Goal: Transaction & Acquisition: Purchase product/service

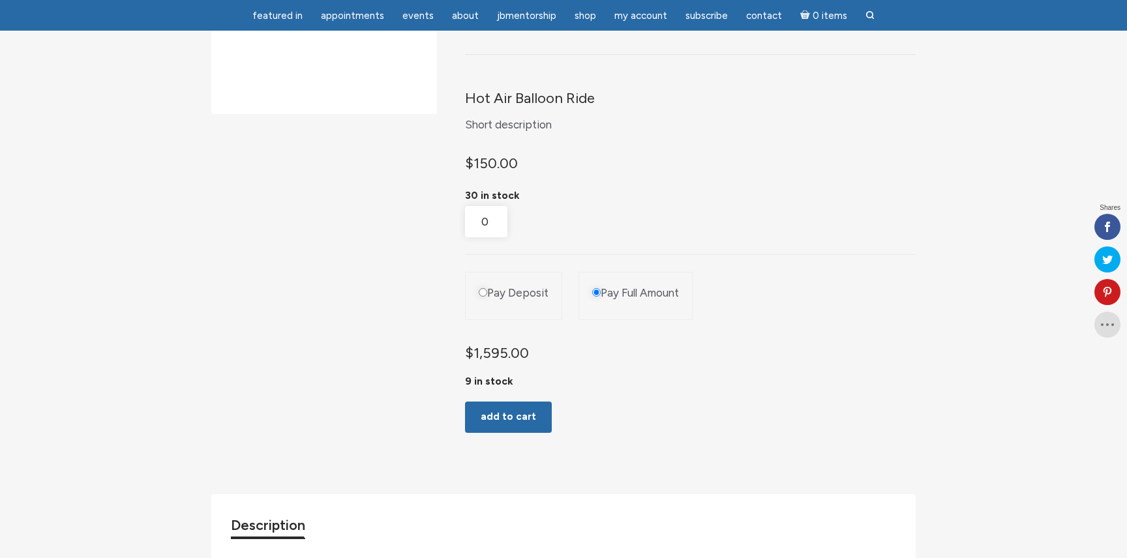
scroll to position [237, 0]
click at [482, 299] on input "Pay Deposit" at bounding box center [483, 295] width 8 height 8
radio input "true"
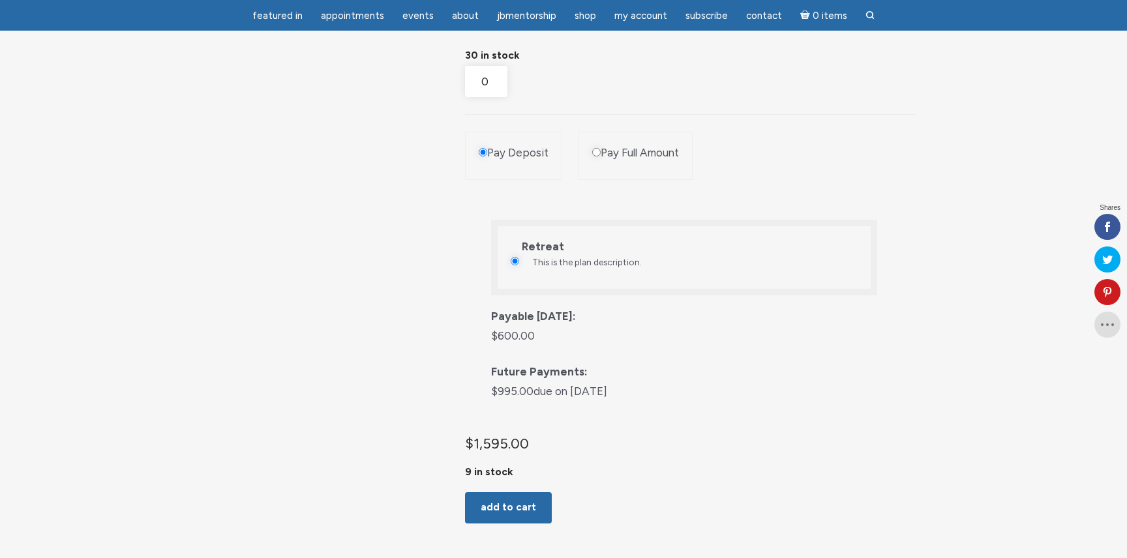
scroll to position [381, 0]
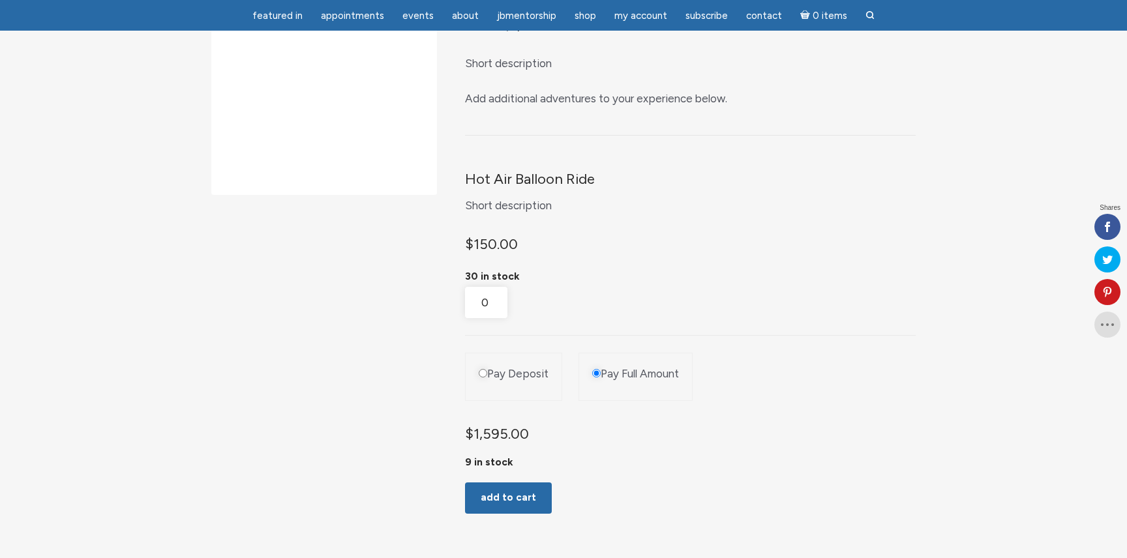
scroll to position [175, 0]
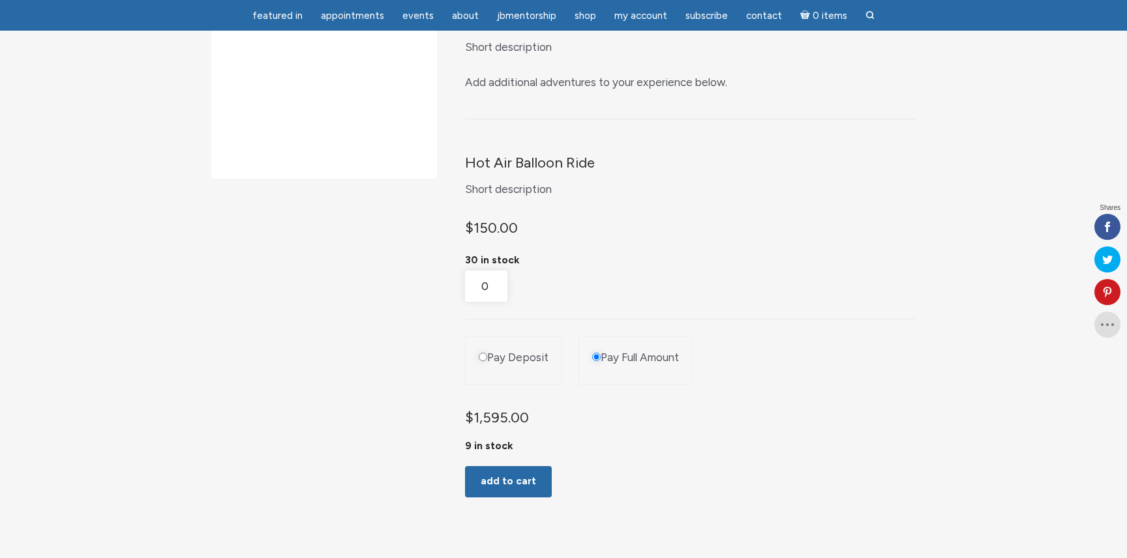
drag, startPoint x: 481, startPoint y: 372, endPoint x: 399, endPoint y: 383, distance: 83.0
click at [481, 361] on input "Pay Deposit" at bounding box center [483, 357] width 8 height 8
radio input "true"
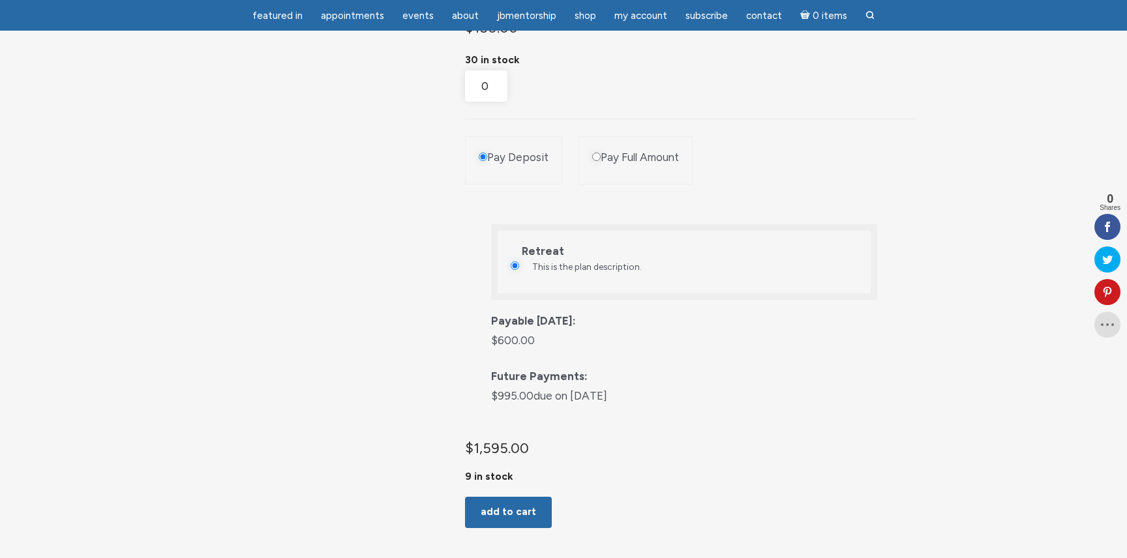
scroll to position [389, 0]
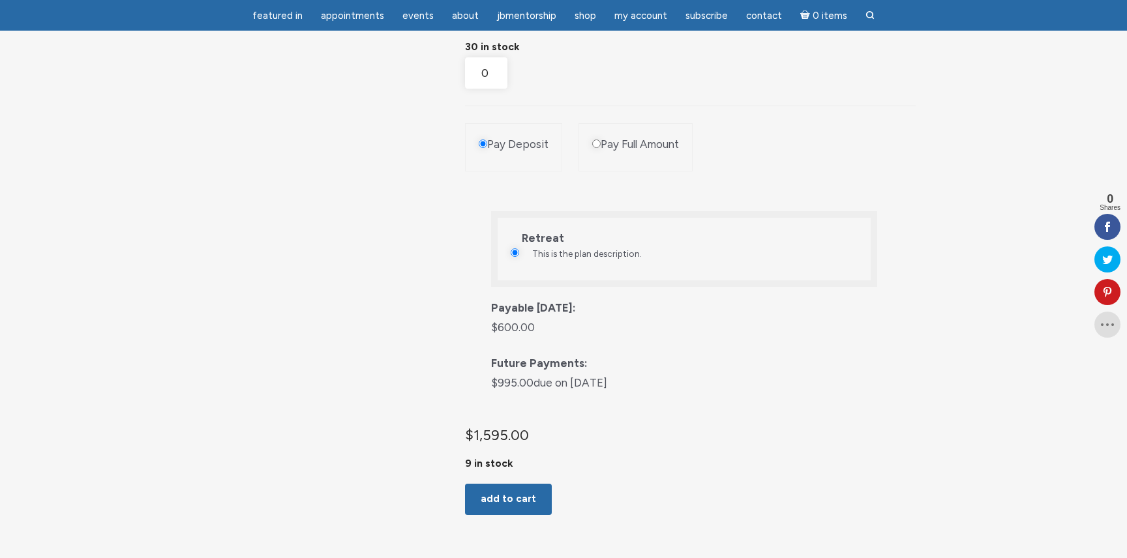
click at [387, 242] on div "Product Bundle with Deposit From: $ 1,595.00 Short description Add additional a…" at bounding box center [563, 218] width 704 height 953
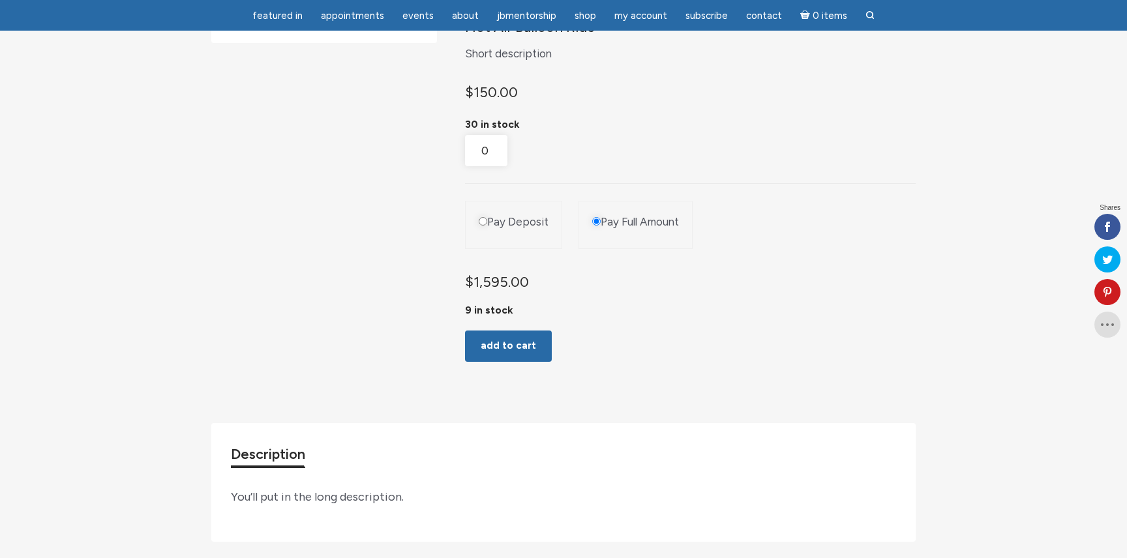
scroll to position [270, 0]
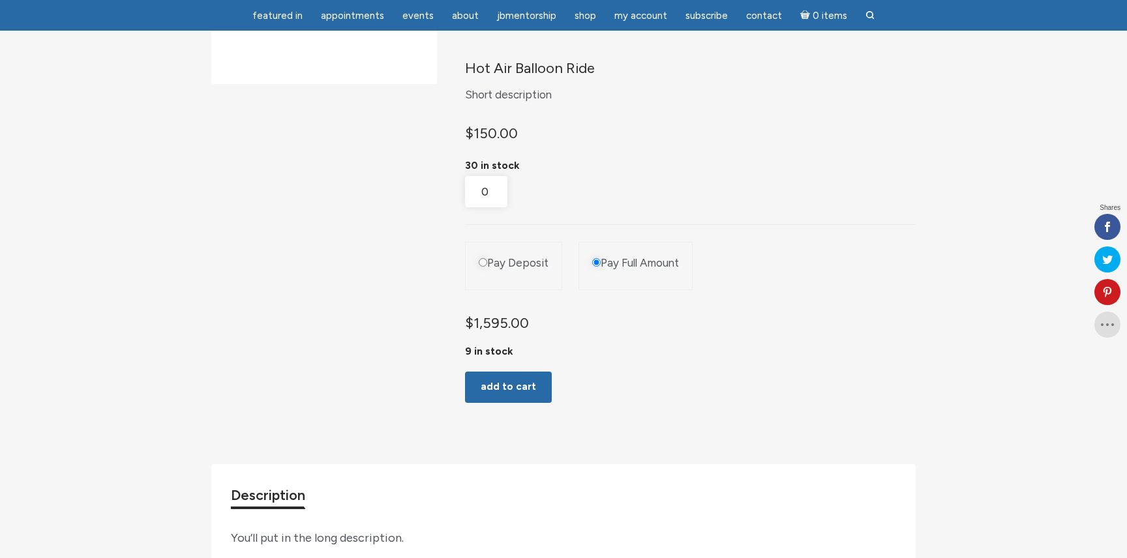
drag, startPoint x: 482, startPoint y: 275, endPoint x: 467, endPoint y: 280, distance: 15.9
click at [481, 267] on input "Pay Deposit" at bounding box center [483, 262] width 8 height 8
radio input "true"
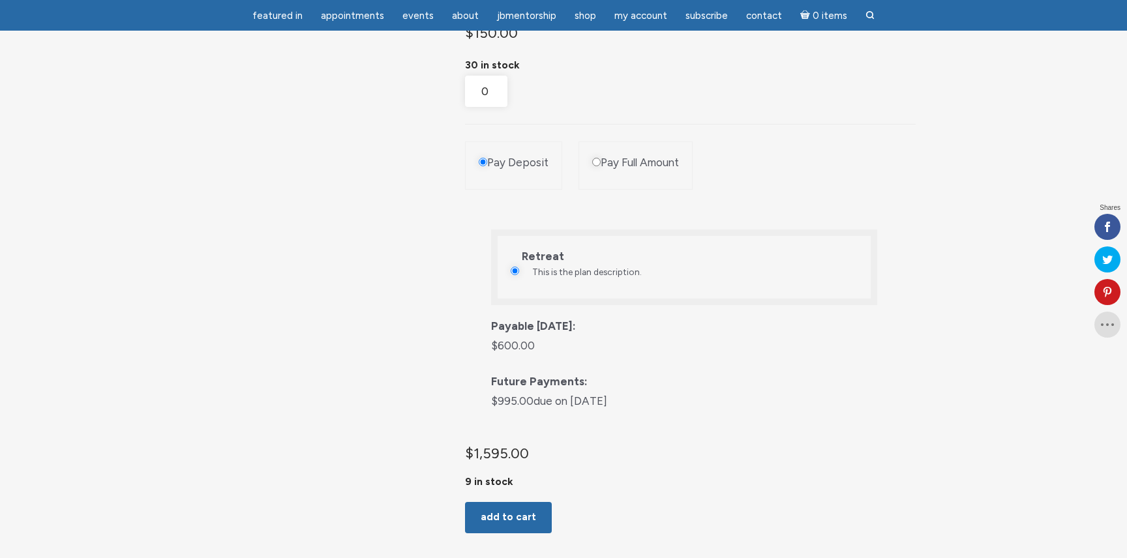
scroll to position [399, 0]
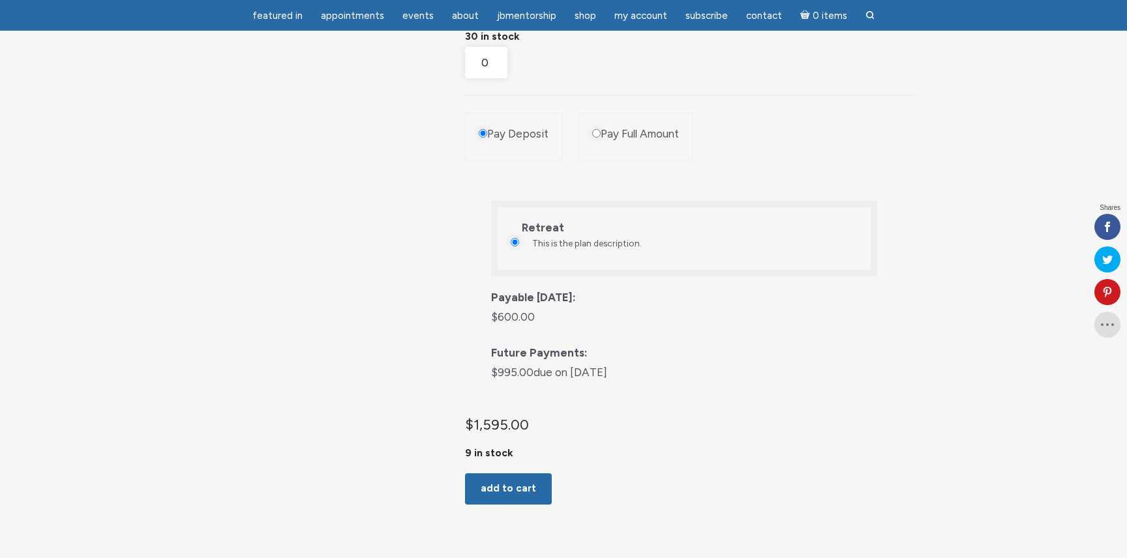
click at [352, 300] on div "Product Bundle with Deposit From: $ 1,595.00 Short description Add additional a…" at bounding box center [563, 207] width 704 height 953
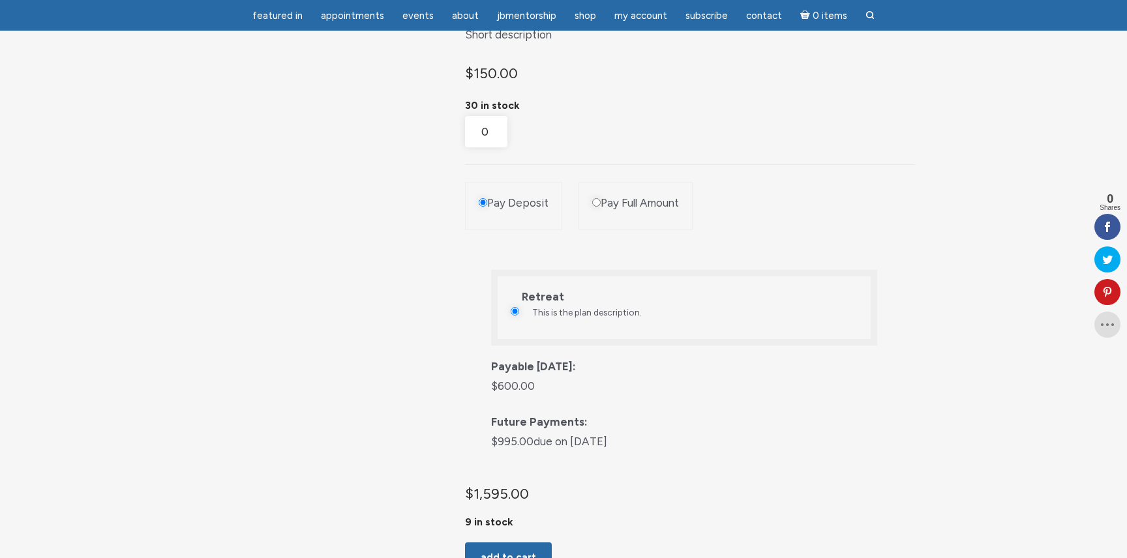
scroll to position [475, 0]
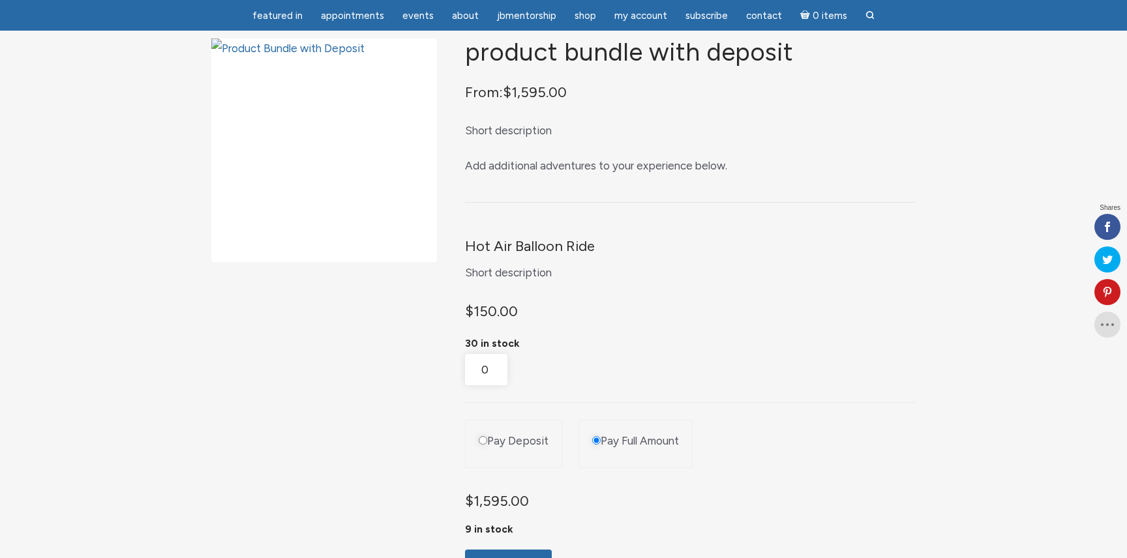
scroll to position [85, 0]
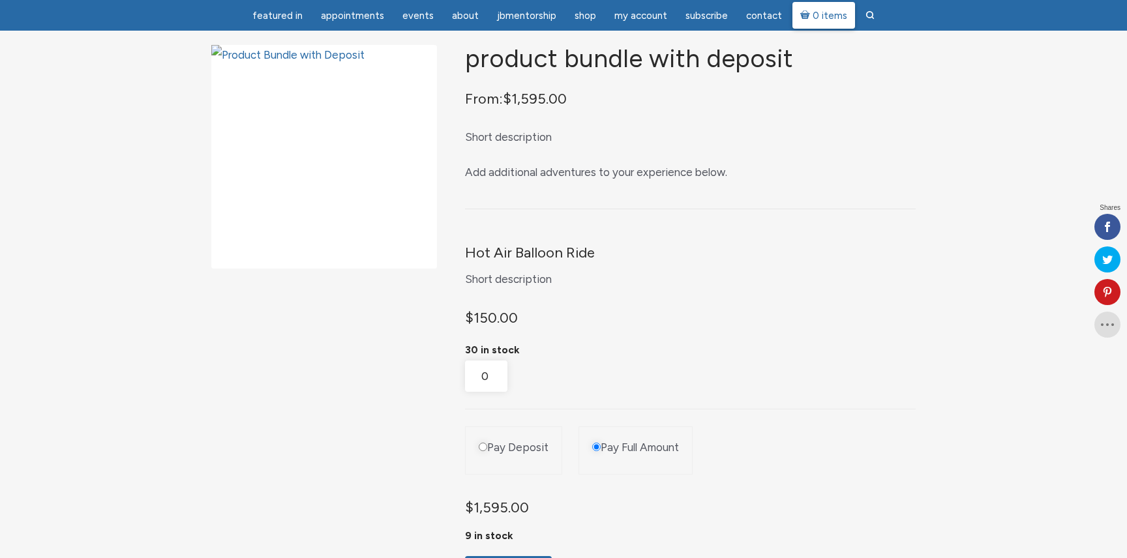
click at [823, 9] on link "0 items" at bounding box center [823, 15] width 63 height 27
click at [632, 12] on span "My Account" at bounding box center [640, 16] width 53 height 12
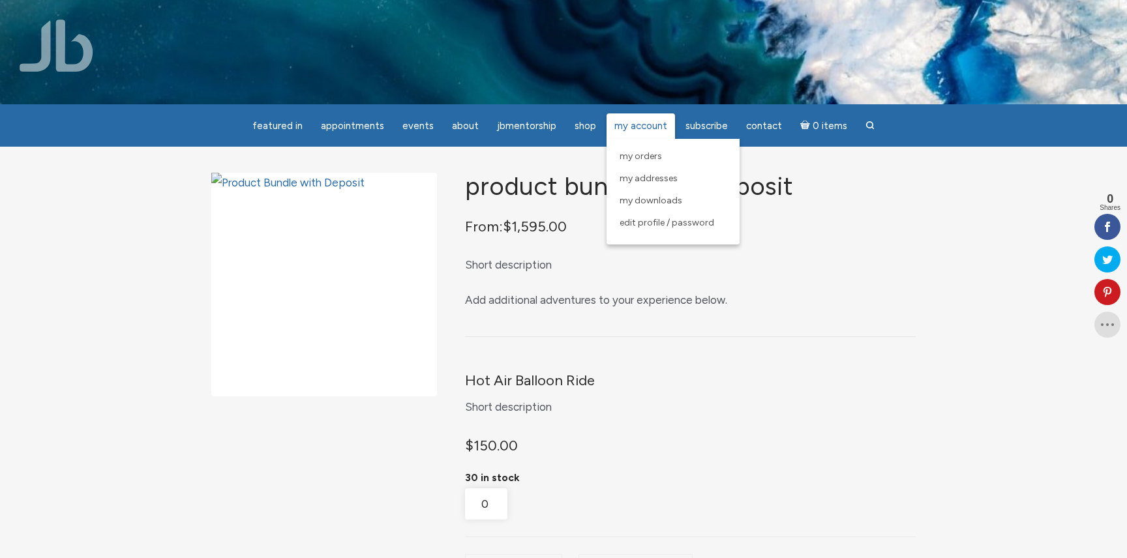
click at [625, 125] on span "My Account" at bounding box center [640, 126] width 53 height 12
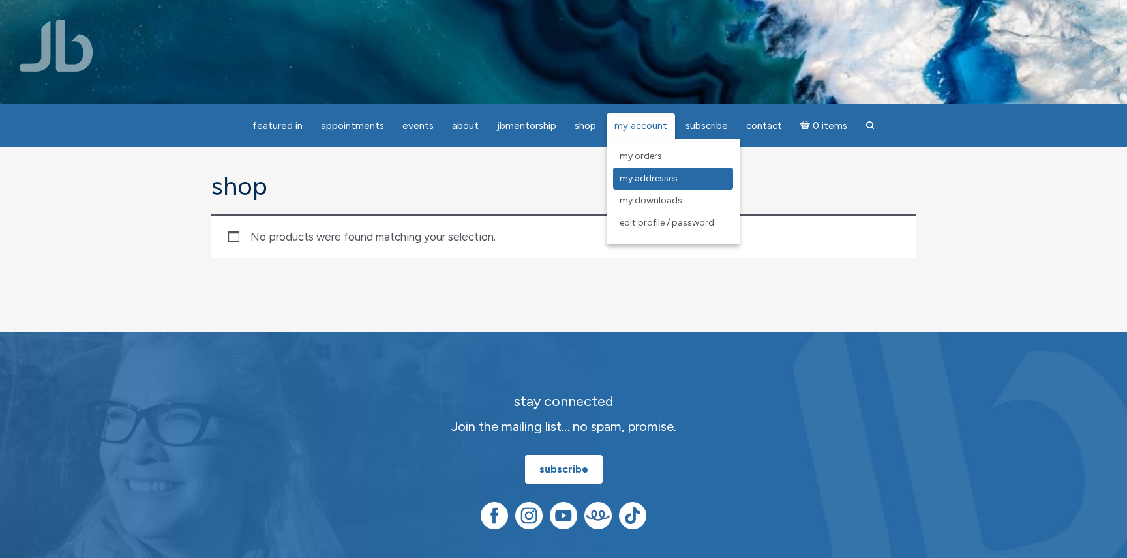
click at [655, 173] on span "My Addresses" at bounding box center [648, 178] width 58 height 11
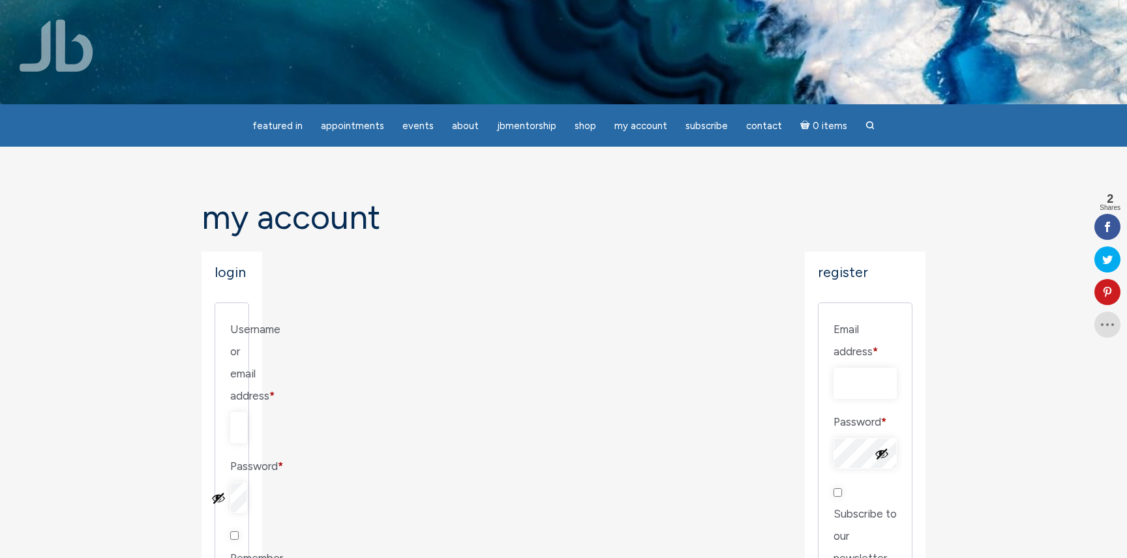
click at [422, 112] on ul "featured in featured in Memes Appointments Book a Lecture/Class How I Read Canc…" at bounding box center [563, 125] width 1127 height 42
click at [247, 412] on input "Username or email address * Required" at bounding box center [238, 427] width 17 height 31
type input "[PERSON_NAME]"
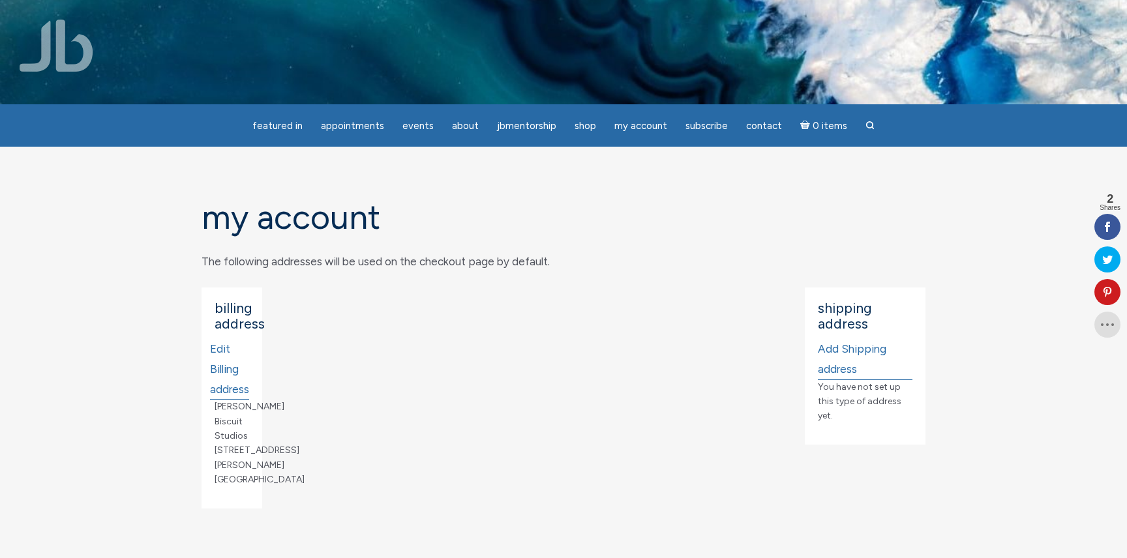
click at [722, 162] on section "My Account Dashboard Orders Downloads Addresses Payment methods Account details…" at bounding box center [563, 364] width 1127 height 434
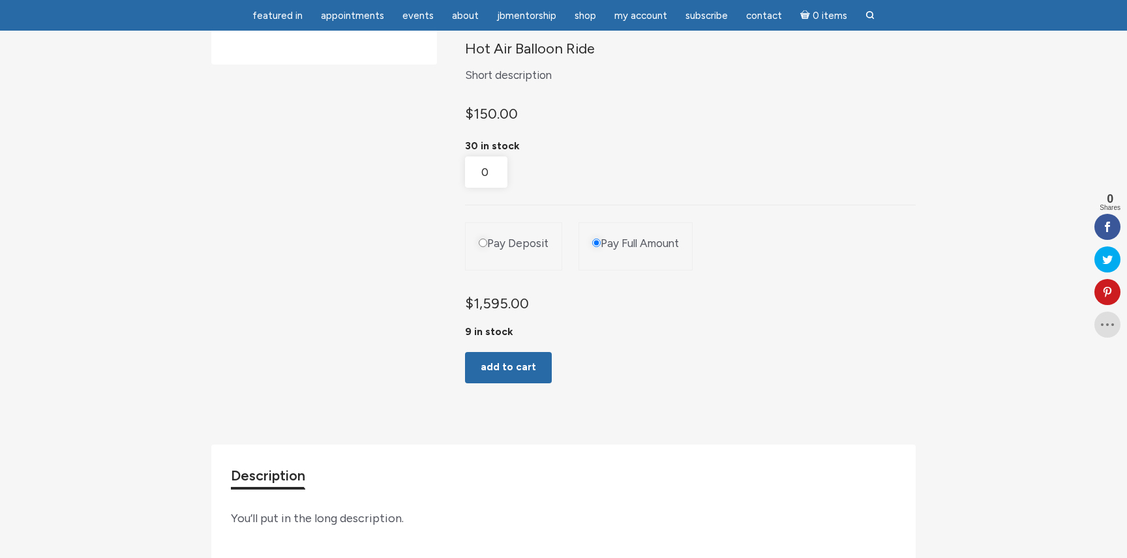
scroll to position [286, 0]
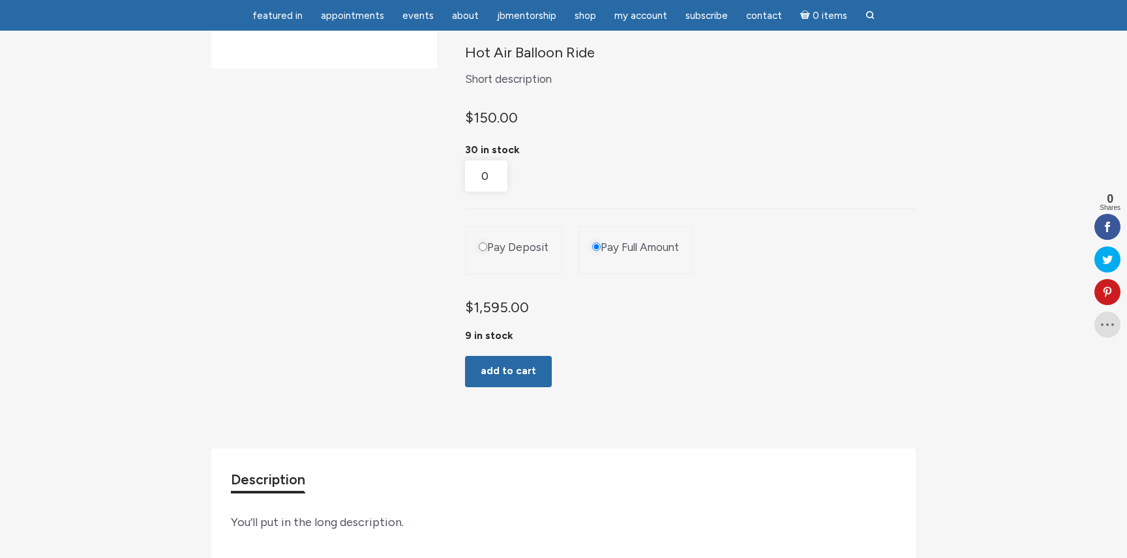
click at [479, 251] on input "Pay Deposit" at bounding box center [483, 247] width 8 height 8
radio input "true"
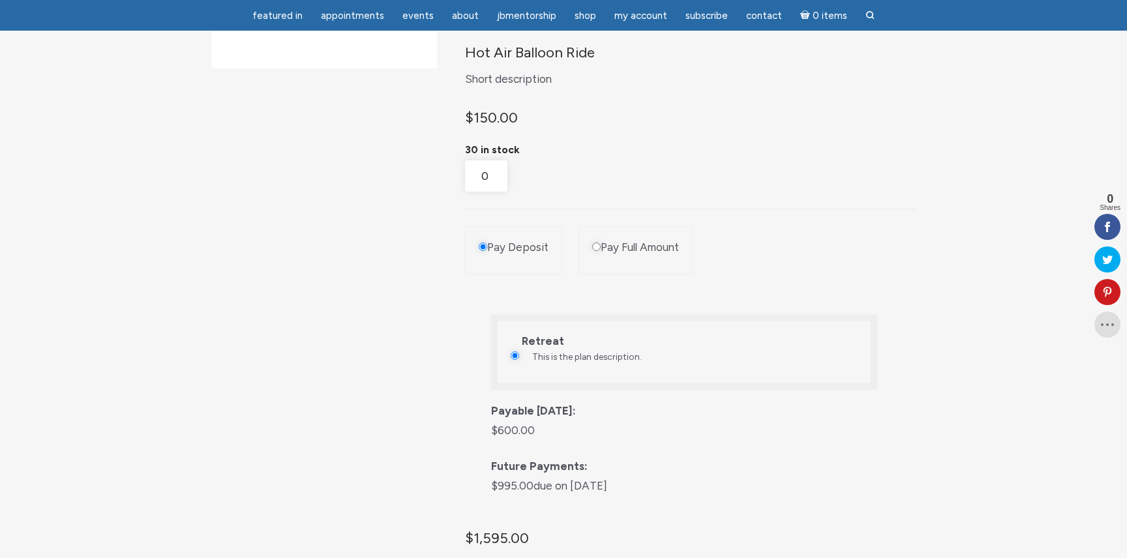
click at [385, 312] on div "Product Bundle with Deposit From: $ 1,595.00 Short description Add additional a…" at bounding box center [563, 321] width 704 height 953
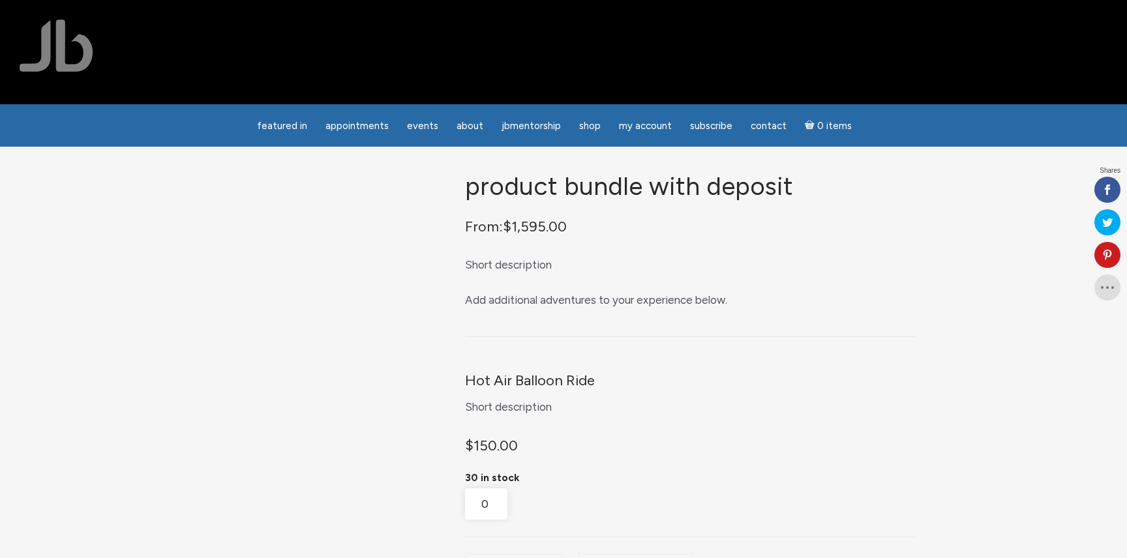
scroll to position [328, 0]
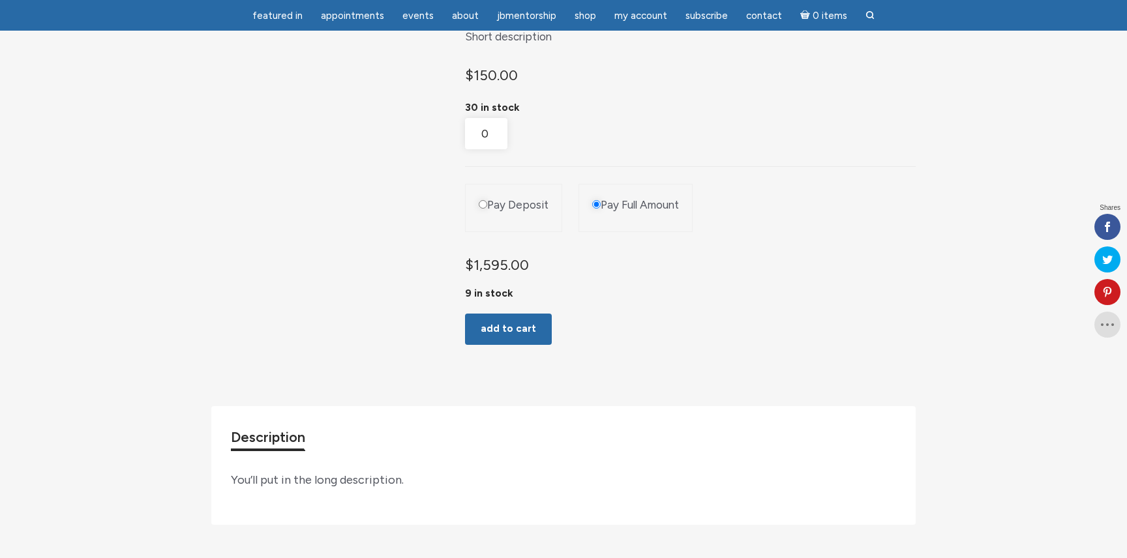
drag, startPoint x: 478, startPoint y: 216, endPoint x: 470, endPoint y: 219, distance: 8.5
click at [479, 209] on input "Pay Deposit" at bounding box center [483, 204] width 8 height 8
radio input "true"
